Goal: Transaction & Acquisition: Purchase product/service

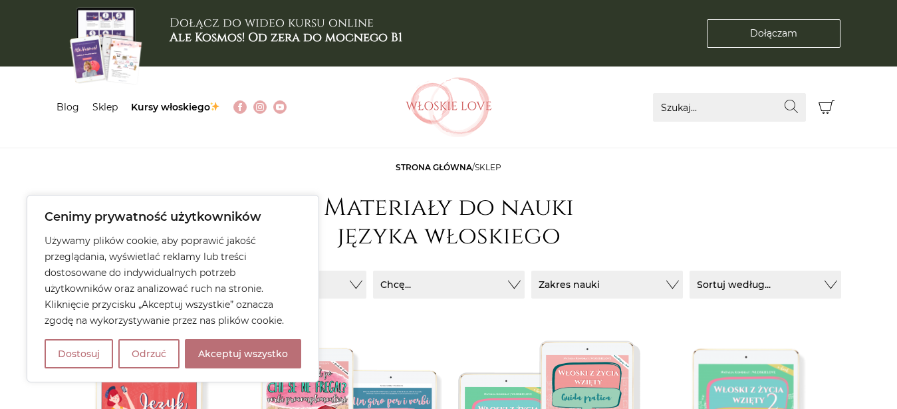
scroll to position [203, 0]
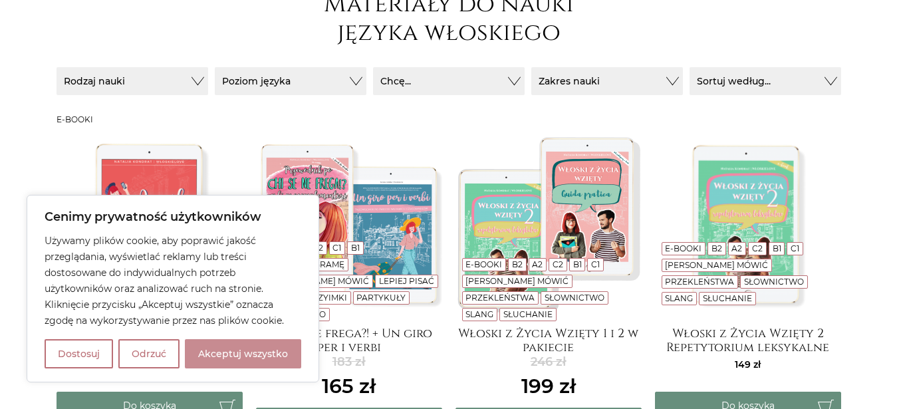
click at [231, 346] on button "Akceptuj wszystko" at bounding box center [243, 353] width 116 height 29
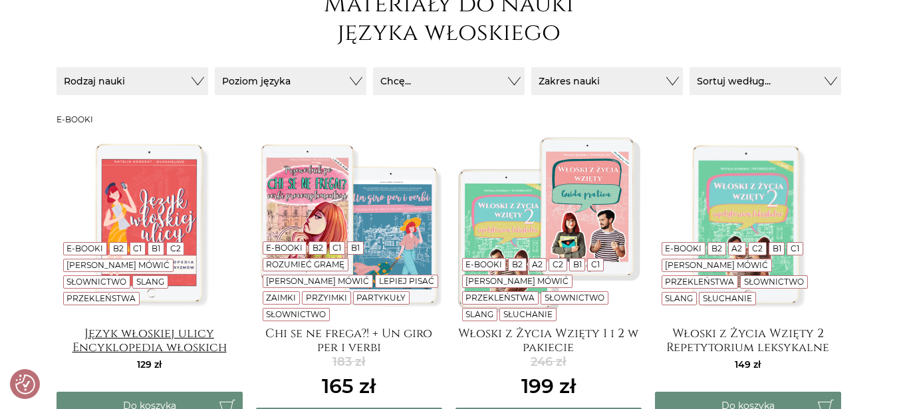
checkbox input "true"
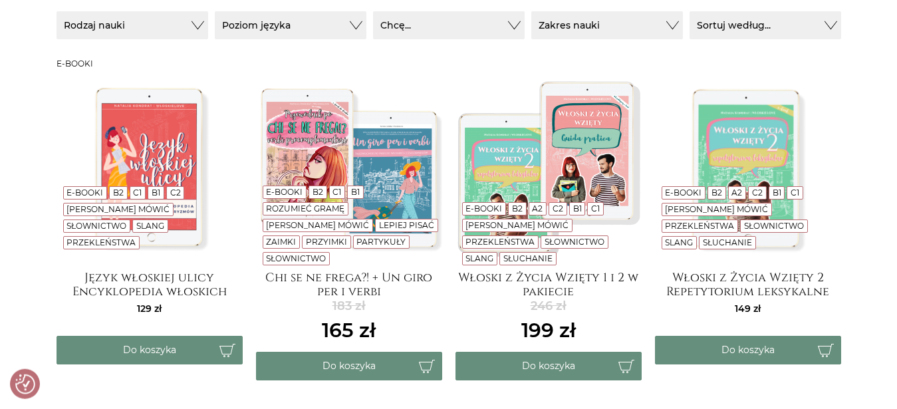
scroll to position [271, 0]
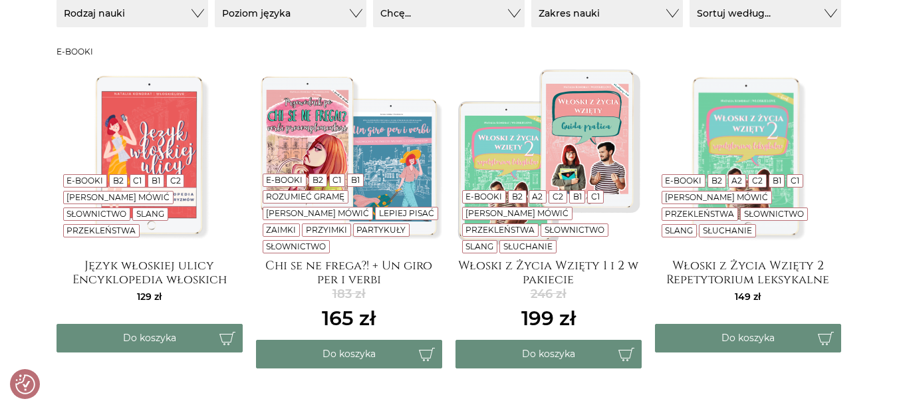
click at [544, 141] on img at bounding box center [548, 155] width 186 height 186
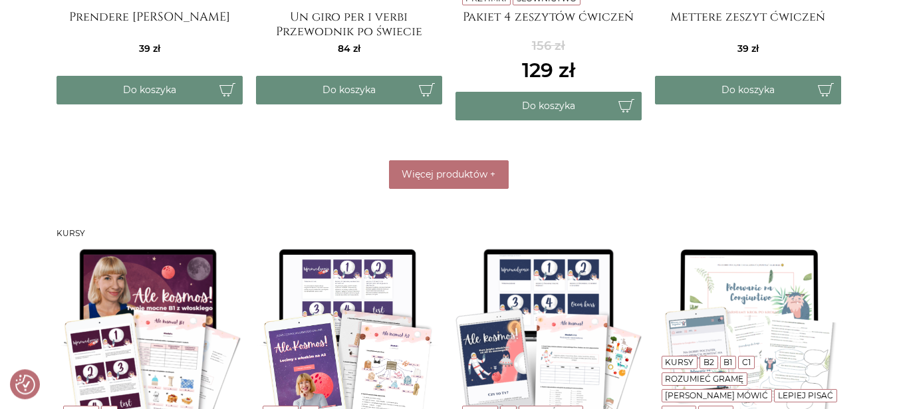
scroll to position [881, 0]
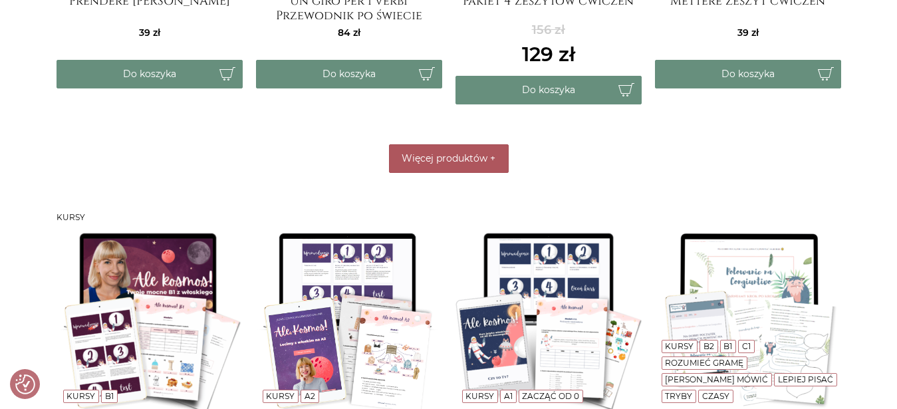
click at [443, 154] on span "Więcej produktów" at bounding box center [444, 158] width 86 height 12
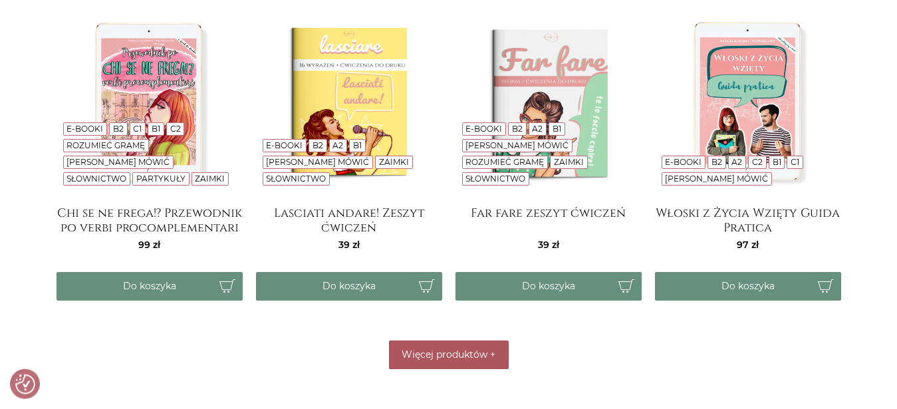
scroll to position [1017, 0]
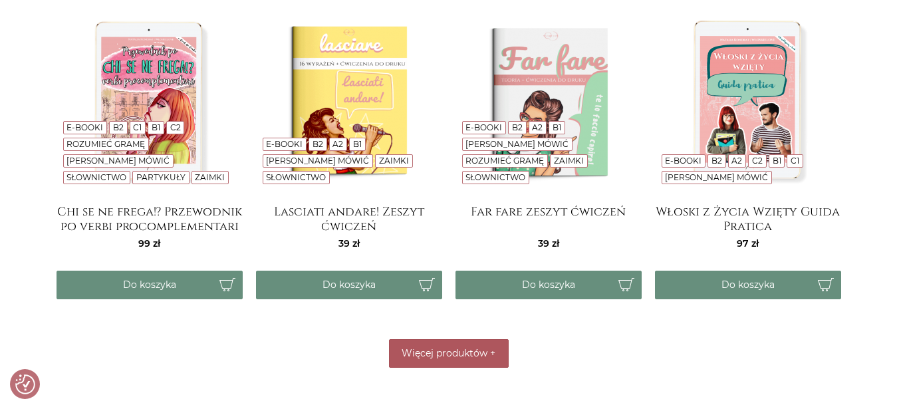
click at [471, 351] on span "Więcej produktów" at bounding box center [444, 353] width 86 height 12
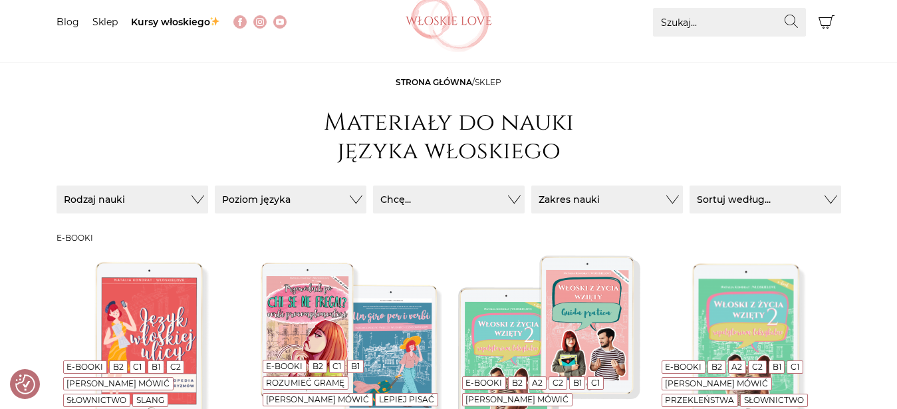
scroll to position [0, 0]
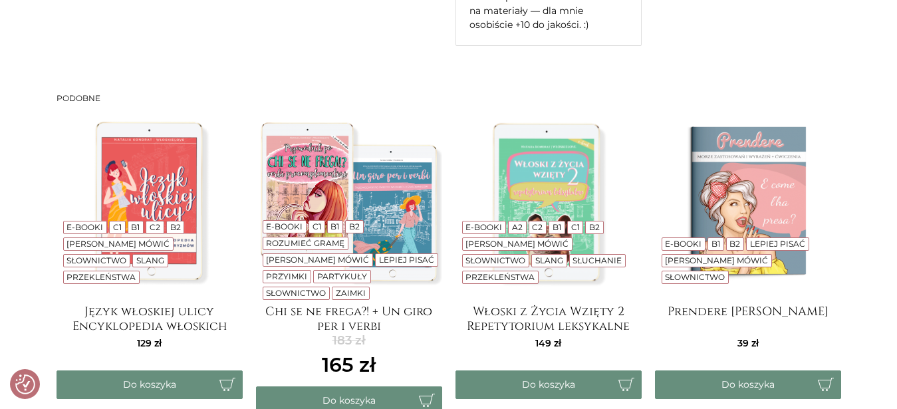
scroll to position [2262, 0]
